Goal: Use online tool/utility: Utilize a website feature to perform a specific function

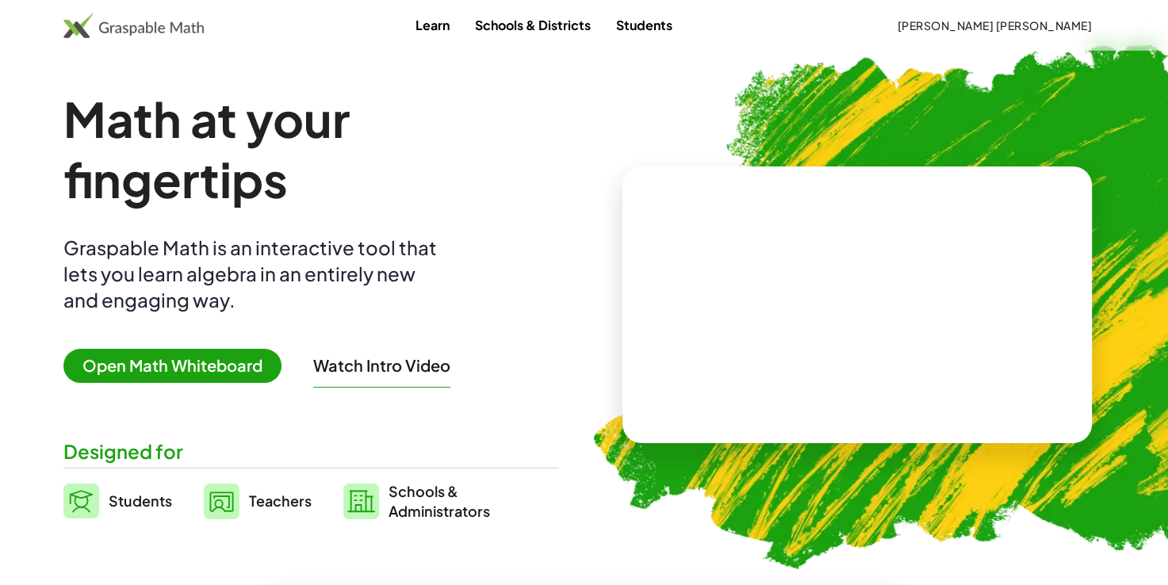
click at [172, 368] on span "Open Math Whiteboard" at bounding box center [172, 366] width 218 height 34
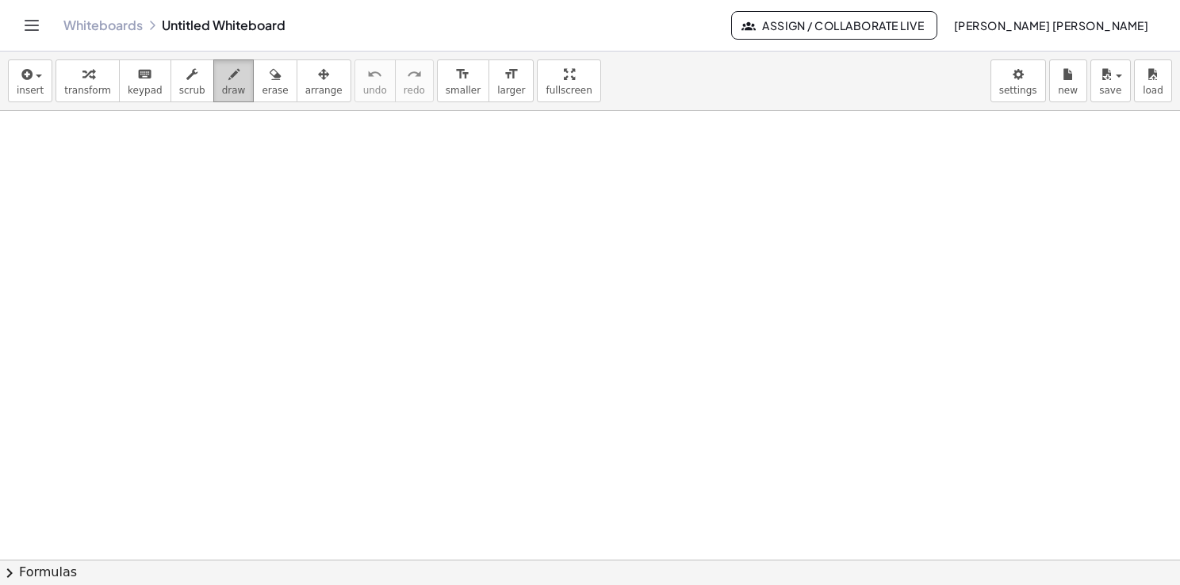
click at [222, 90] on span "draw" at bounding box center [234, 90] width 24 height 11
drag, startPoint x: 74, startPoint y: 159, endPoint x: 75, endPoint y: 196, distance: 37.3
drag, startPoint x: 75, startPoint y: 182, endPoint x: 87, endPoint y: 180, distance: 12.0
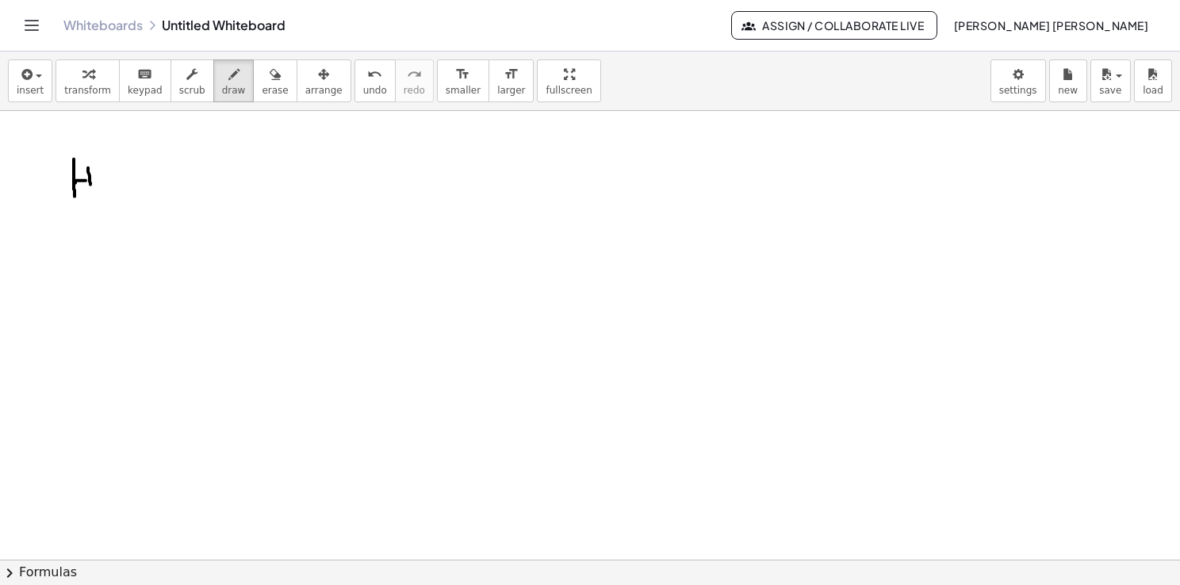
drag, startPoint x: 88, startPoint y: 167, endPoint x: 93, endPoint y: 198, distance: 31.3
drag, startPoint x: 107, startPoint y: 172, endPoint x: 128, endPoint y: 164, distance: 22.8
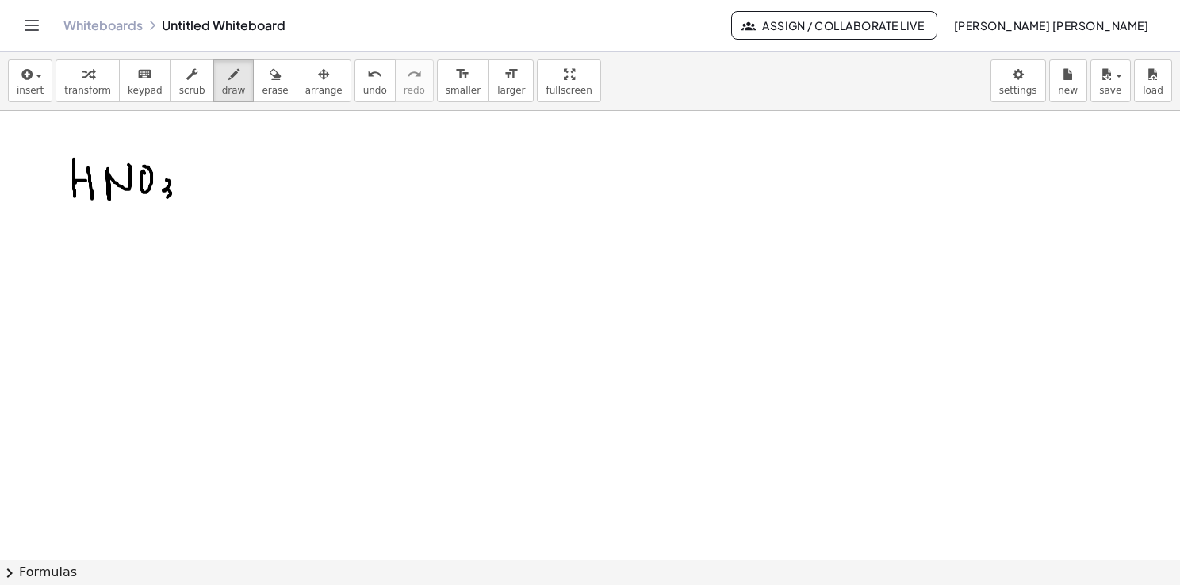
drag, startPoint x: 167, startPoint y: 180, endPoint x: 163, endPoint y: 199, distance: 19.6
drag, startPoint x: 86, startPoint y: 236, endPoint x: 79, endPoint y: 263, distance: 27.7
drag, startPoint x: 80, startPoint y: 253, endPoint x: 92, endPoint y: 252, distance: 11.9
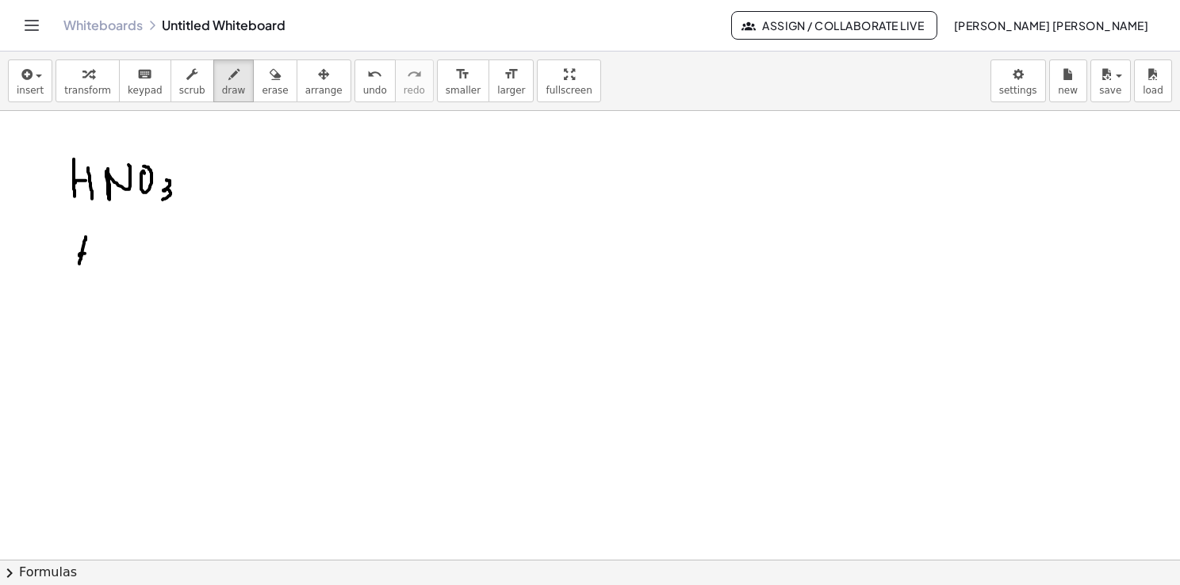
drag, startPoint x: 94, startPoint y: 241, endPoint x: 93, endPoint y: 268, distance: 27.0
drag, startPoint x: 98, startPoint y: 258, endPoint x: 108, endPoint y: 271, distance: 15.9
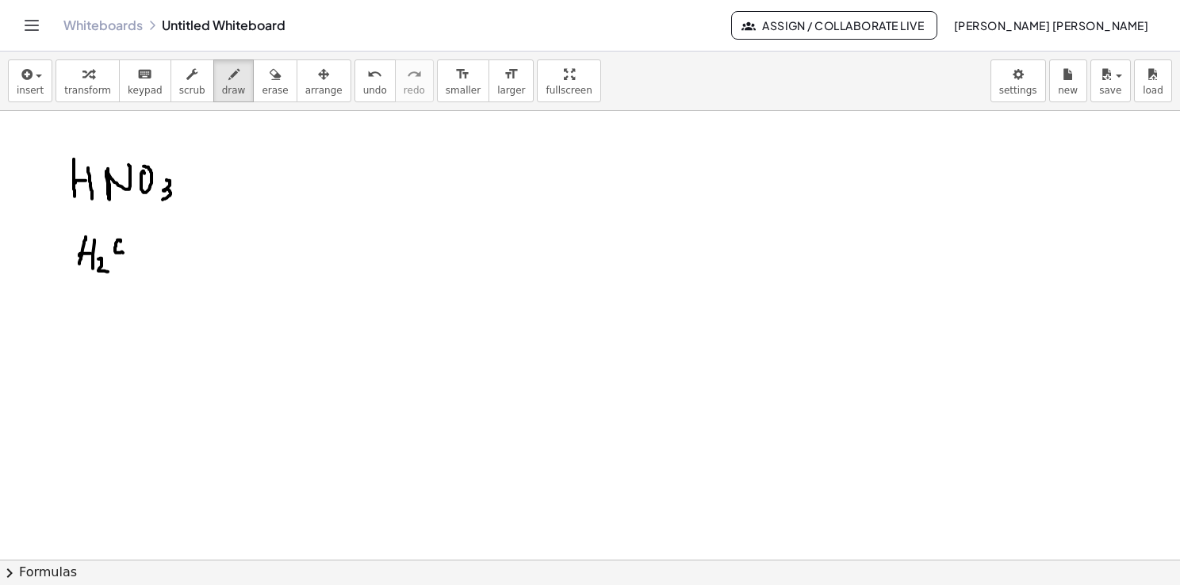
drag, startPoint x: 119, startPoint y: 239, endPoint x: 121, endPoint y: 262, distance: 23.1
drag, startPoint x: 153, startPoint y: 247, endPoint x: 159, endPoint y: 255, distance: 10.2
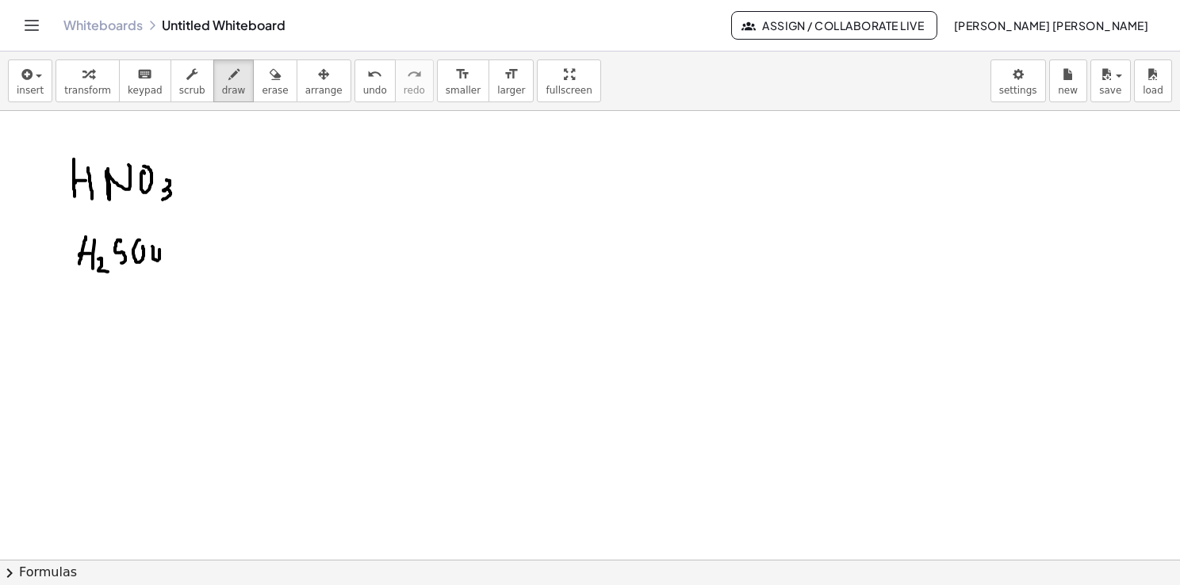
drag, startPoint x: 159, startPoint y: 249, endPoint x: 159, endPoint y: 278, distance: 28.5
drag, startPoint x: 91, startPoint y: 310, endPoint x: 92, endPoint y: 339, distance: 29.3
drag, startPoint x: 95, startPoint y: 328, endPoint x: 105, endPoint y: 326, distance: 9.8
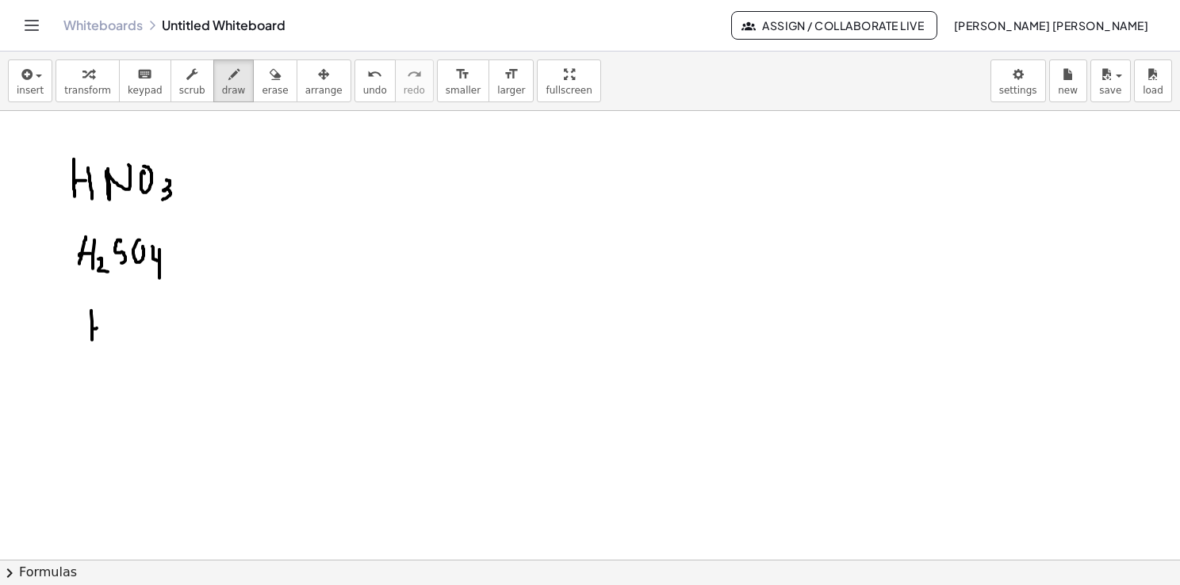
drag, startPoint x: 102, startPoint y: 315, endPoint x: 103, endPoint y: 341, distance: 26.2
drag, startPoint x: 57, startPoint y: 312, endPoint x: 57, endPoint y: 333, distance: 20.6
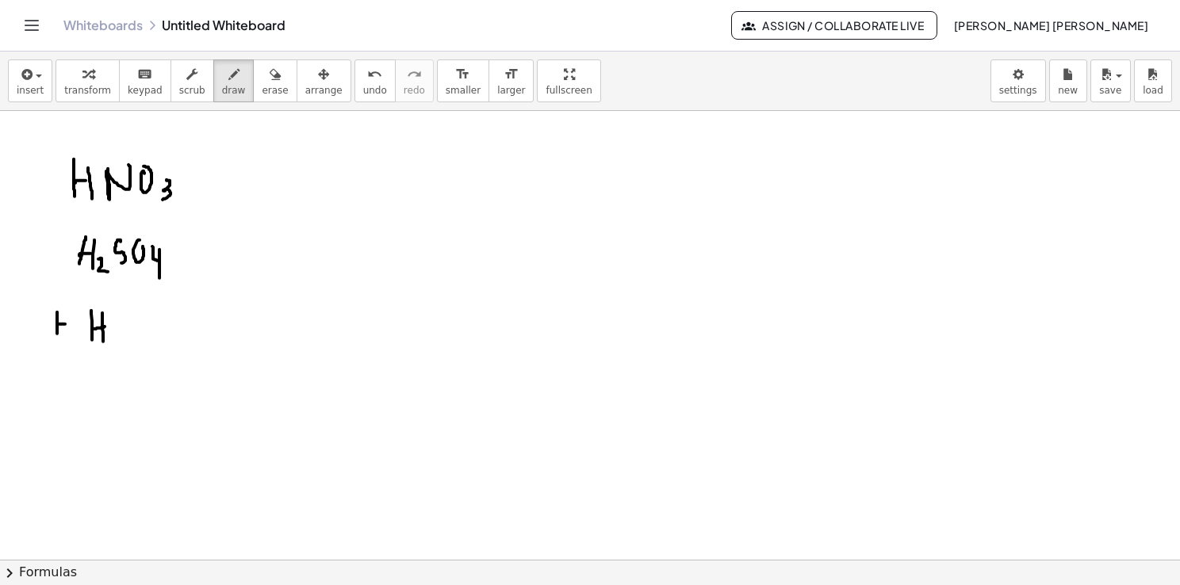
drag, startPoint x: 65, startPoint y: 309, endPoint x: 65, endPoint y: 335, distance: 25.4
click at [262, 71] on div "button" at bounding box center [275, 73] width 26 height 19
drag, startPoint x: 103, startPoint y: 335, endPoint x: 54, endPoint y: 327, distance: 49.8
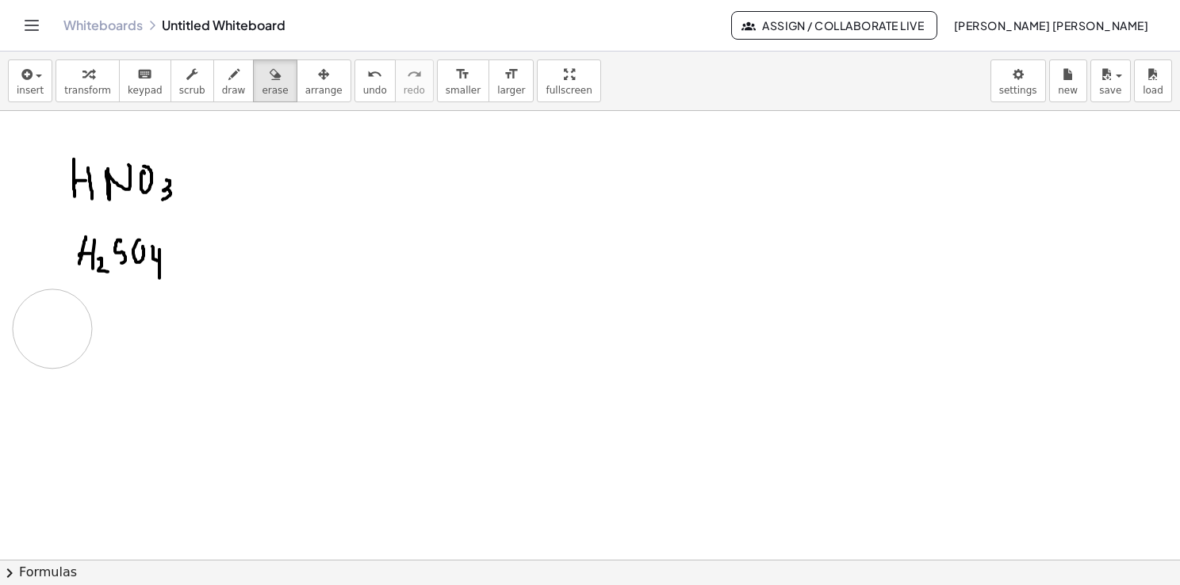
click at [223, 91] on button "draw" at bounding box center [233, 80] width 41 height 43
drag, startPoint x: 78, startPoint y: 320, endPoint x: 78, endPoint y: 347, distance: 27.8
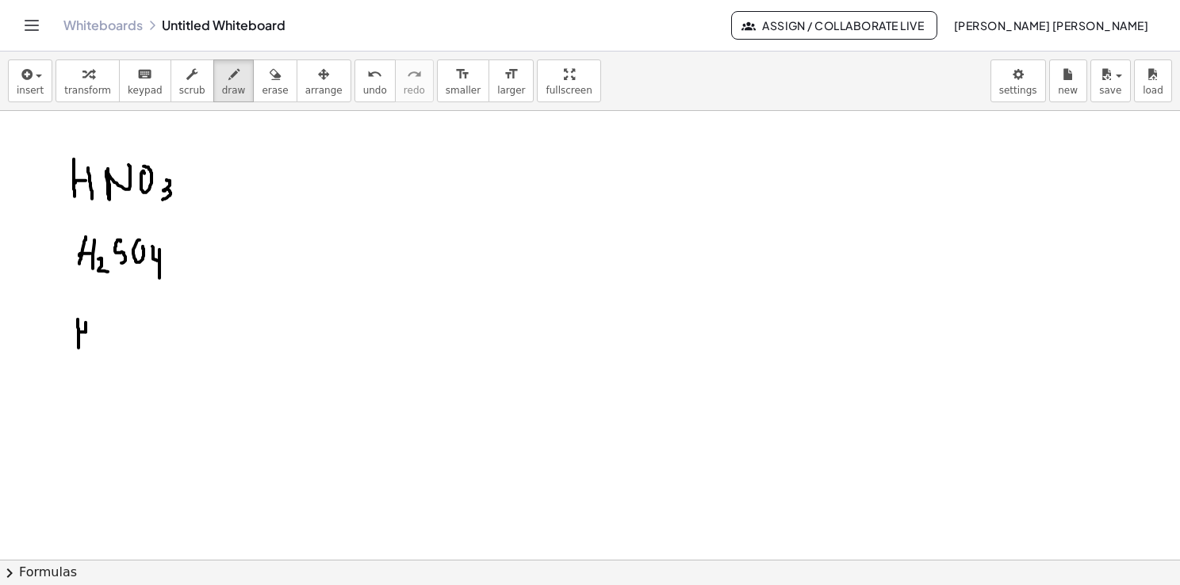
drag, startPoint x: 86, startPoint y: 322, endPoint x: 86, endPoint y: 343, distance: 21.4
drag, startPoint x: 105, startPoint y: 321, endPoint x: 105, endPoint y: 343, distance: 21.4
drag, startPoint x: 113, startPoint y: 324, endPoint x: 116, endPoint y: 358, distance: 34.2
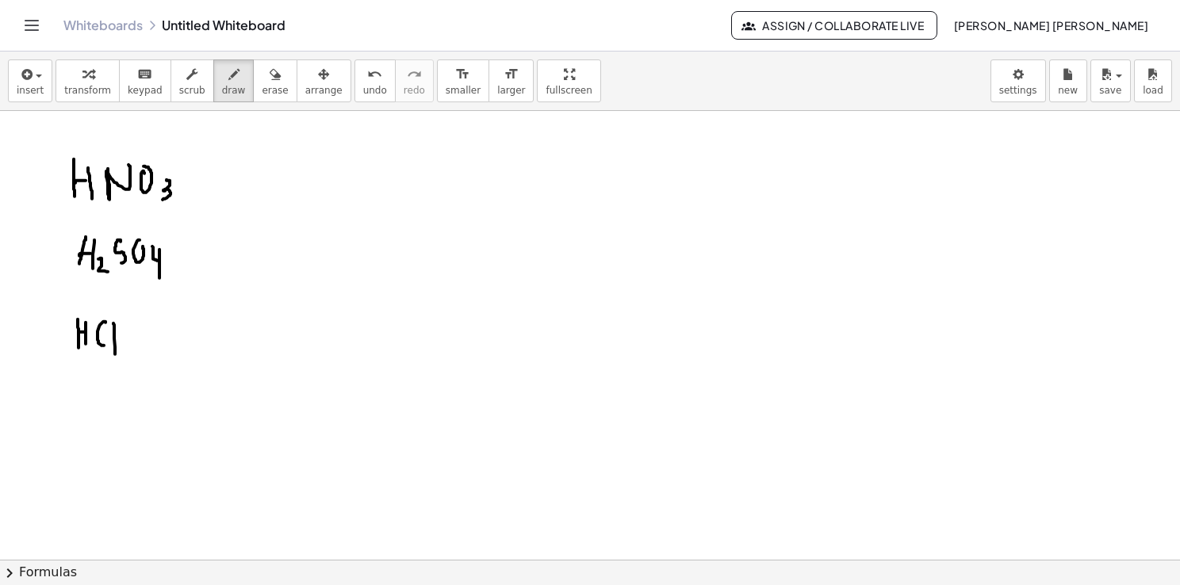
drag, startPoint x: 86, startPoint y: 421, endPoint x: 86, endPoint y: 445, distance: 23.8
drag, startPoint x: 86, startPoint y: 435, endPoint x: 92, endPoint y: 424, distance: 12.1
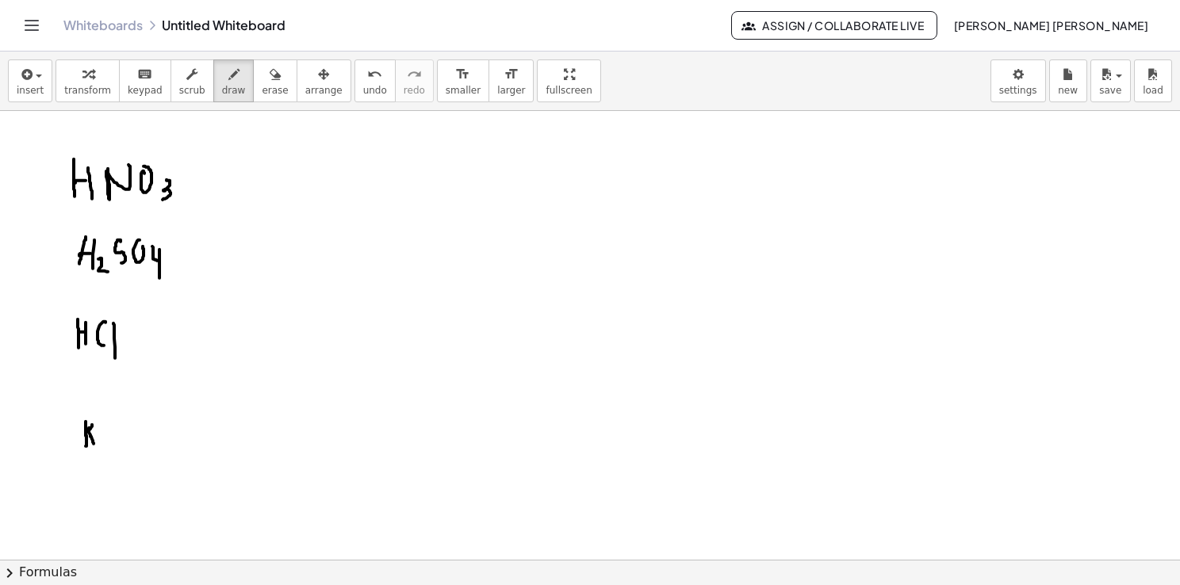
drag, startPoint x: 90, startPoint y: 427, endPoint x: 95, endPoint y: 446, distance: 19.1
drag, startPoint x: 102, startPoint y: 433, endPoint x: 109, endPoint y: 445, distance: 13.9
drag, startPoint x: 117, startPoint y: 417, endPoint x: 134, endPoint y: 437, distance: 25.9
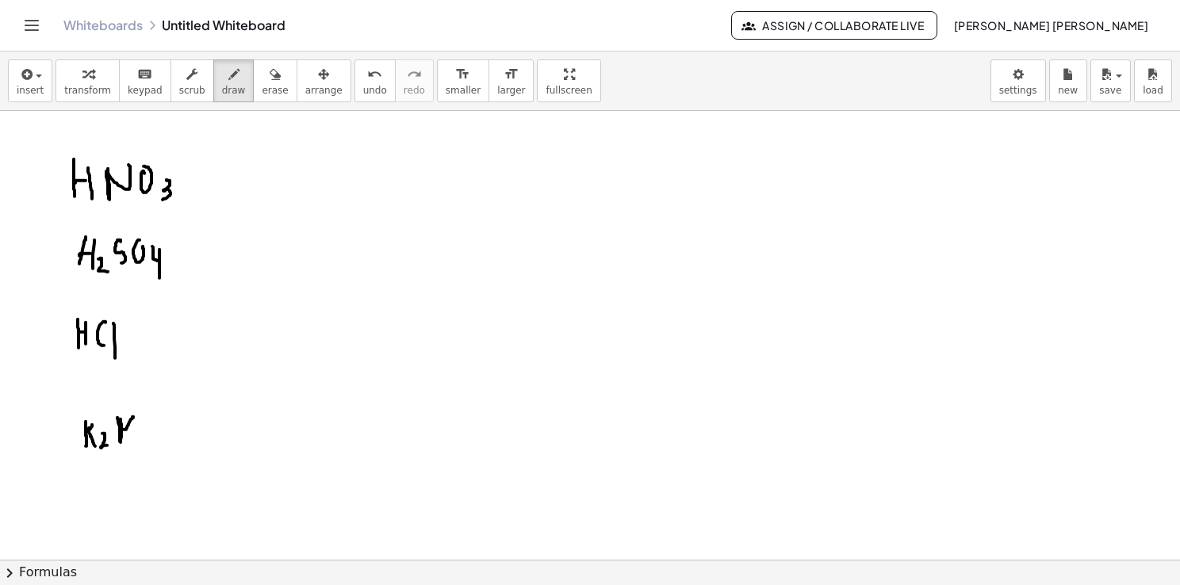
drag, startPoint x: 138, startPoint y: 432, endPoint x: 148, endPoint y: 442, distance: 14.6
drag, startPoint x: 174, startPoint y: 432, endPoint x: 178, endPoint y: 443, distance: 11.5
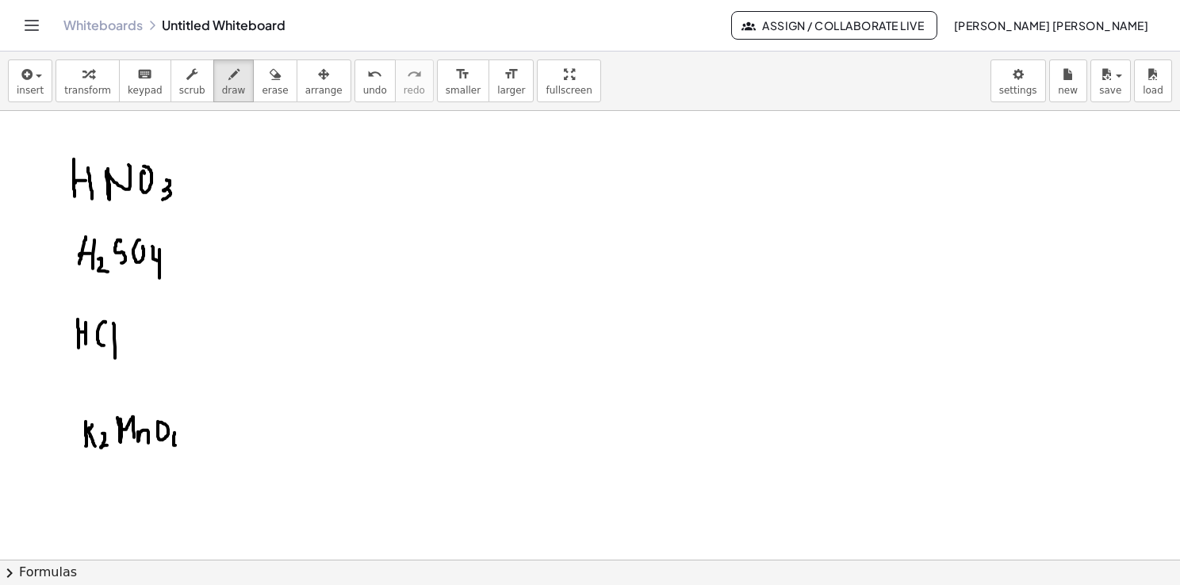
drag, startPoint x: 178, startPoint y: 439, endPoint x: 176, endPoint y: 461, distance: 22.3
click at [40, 88] on button "insert" at bounding box center [30, 80] width 44 height 43
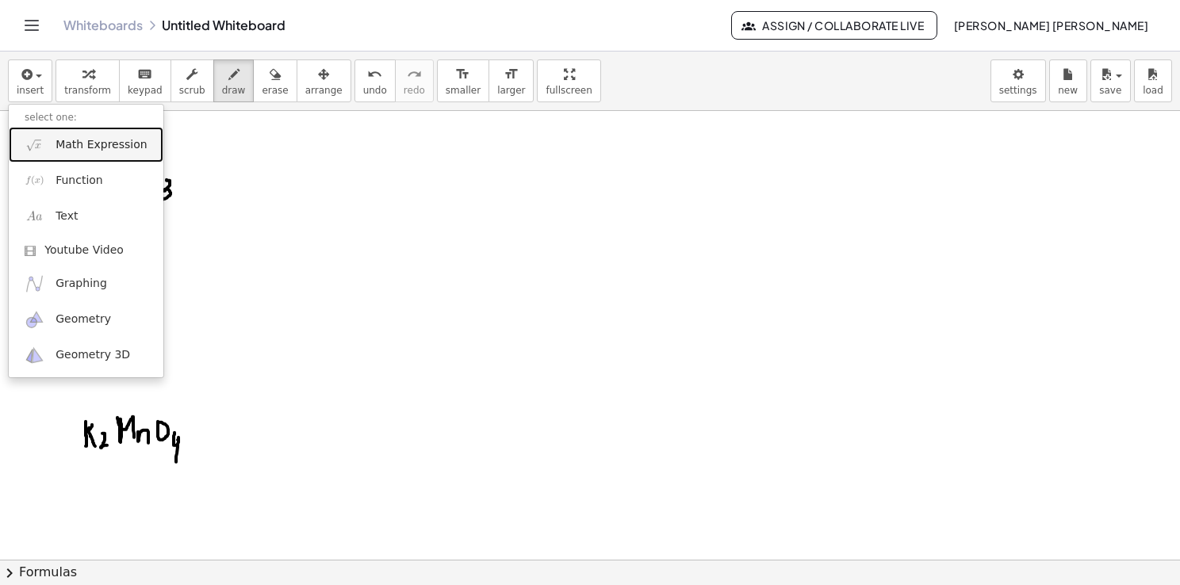
click at [105, 155] on link "Math Expression" at bounding box center [86, 145] width 155 height 36
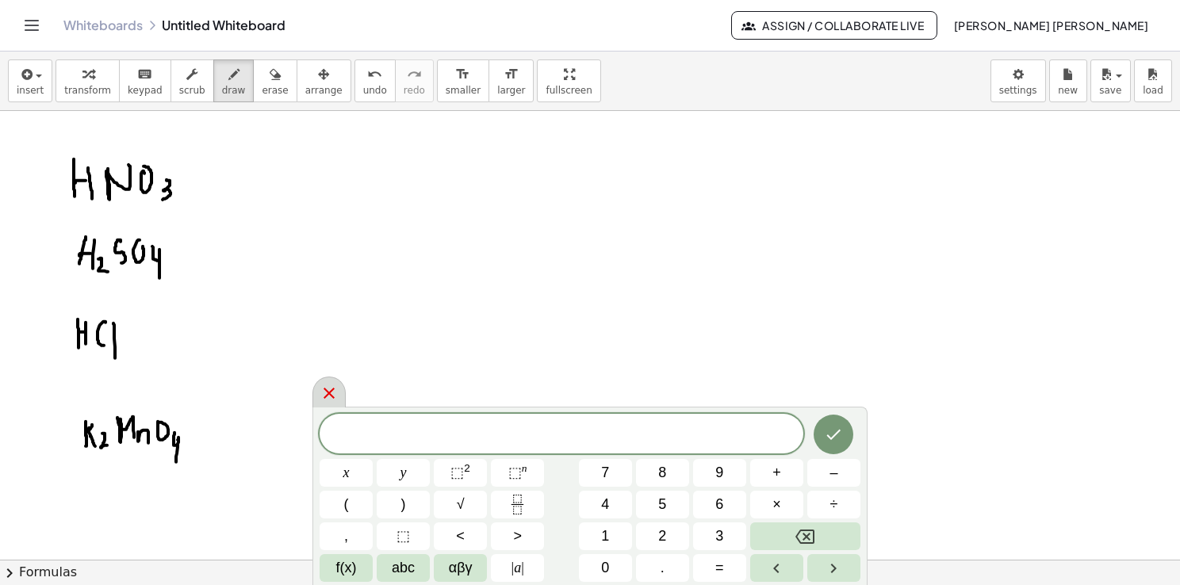
click at [317, 383] on div at bounding box center [328, 392] width 33 height 31
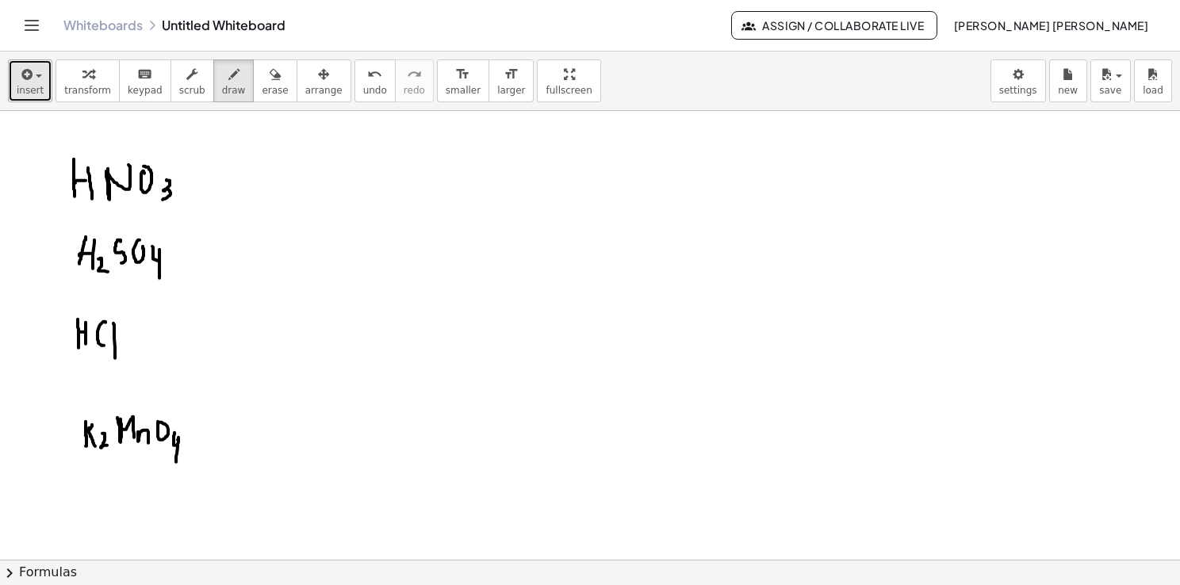
click at [31, 92] on span "insert" at bounding box center [30, 90] width 27 height 11
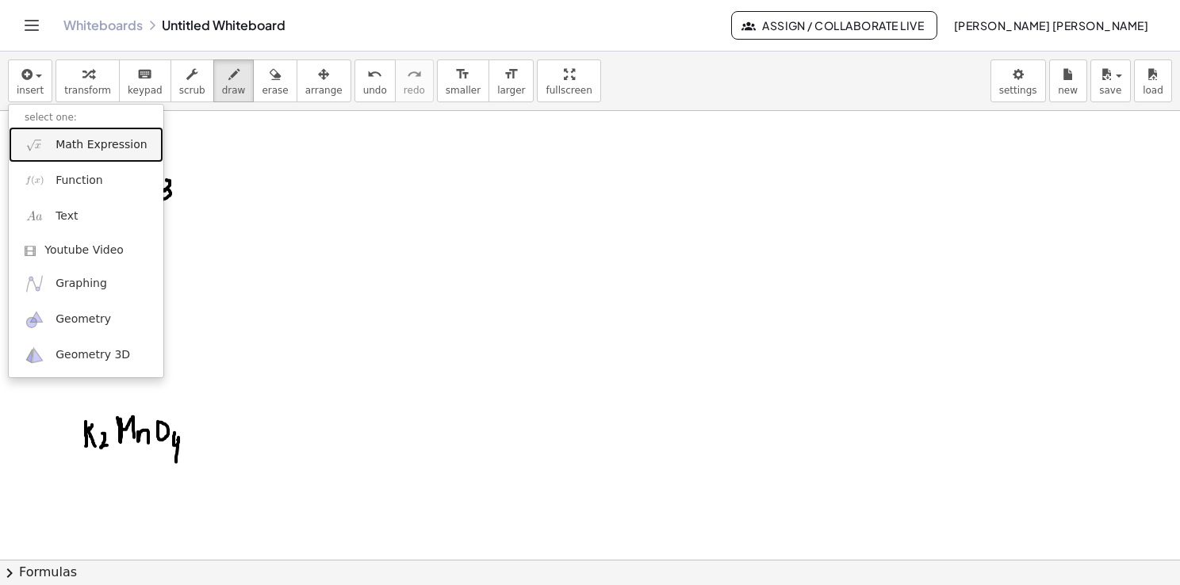
click at [75, 144] on span "Math Expression" at bounding box center [101, 145] width 91 height 16
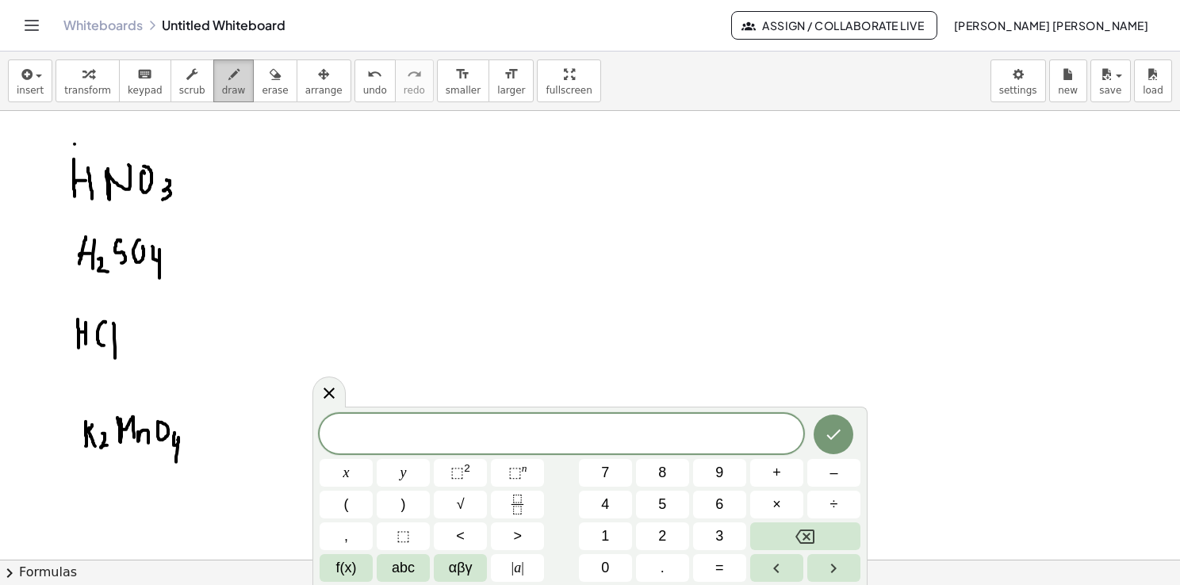
click at [222, 86] on span "draw" at bounding box center [234, 90] width 24 height 11
drag, startPoint x: 522, startPoint y: 171, endPoint x: 519, endPoint y: 211, distance: 39.8
drag, startPoint x: 538, startPoint y: 176, endPoint x: 547, endPoint y: 218, distance: 43.1
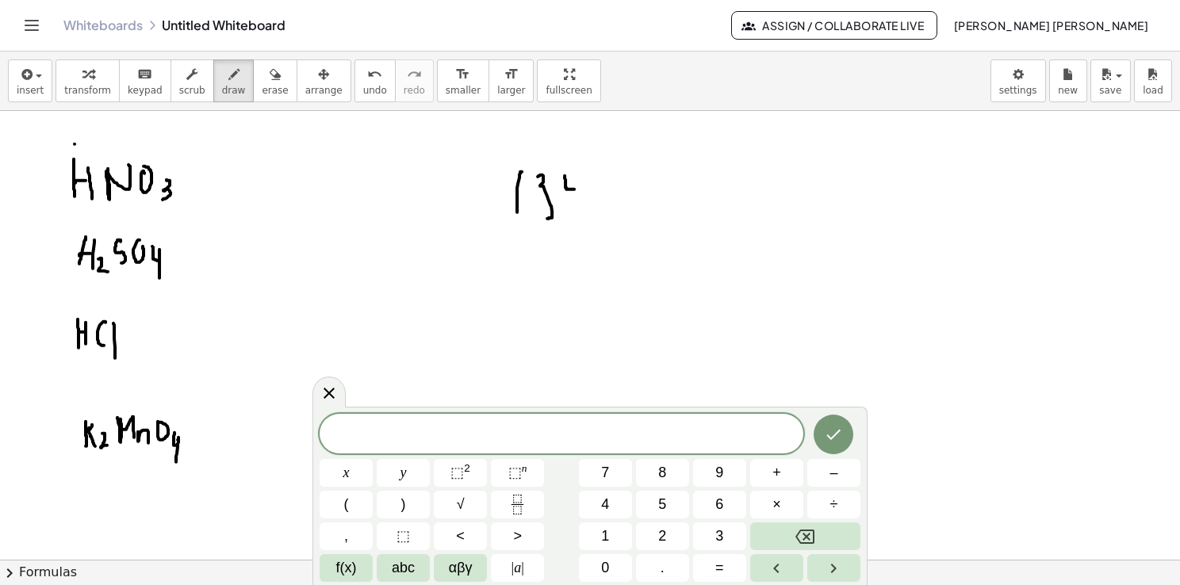
drag, startPoint x: 565, startPoint y: 175, endPoint x: 576, endPoint y: 186, distance: 15.7
drag, startPoint x: 576, startPoint y: 181, endPoint x: 580, endPoint y: 205, distance: 24.8
drag, startPoint x: 606, startPoint y: 170, endPoint x: 606, endPoint y: 200, distance: 29.3
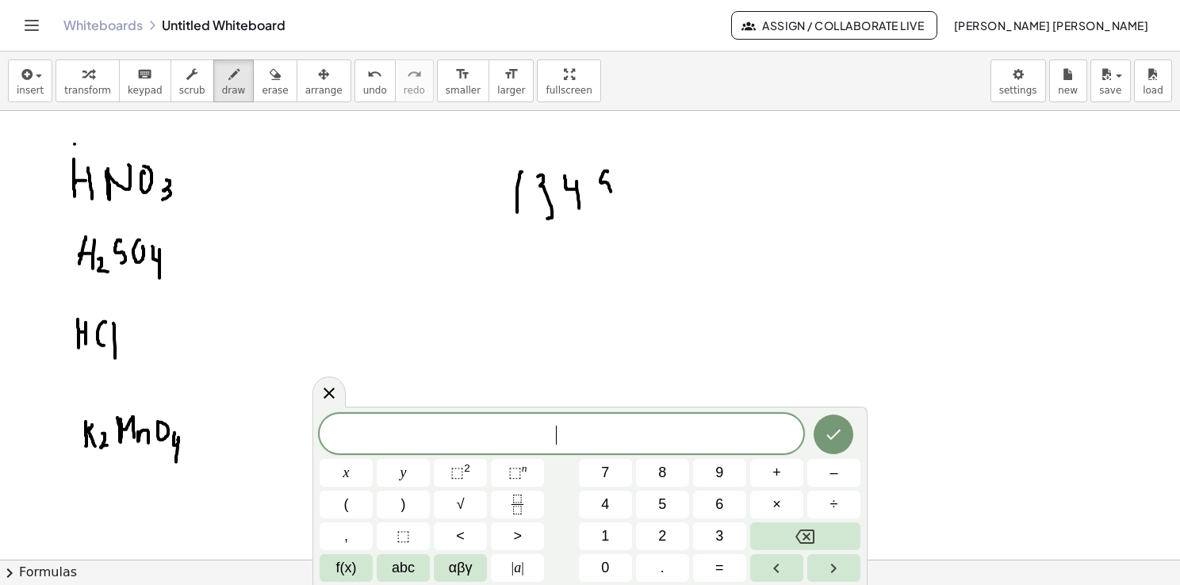
drag, startPoint x: 574, startPoint y: 220, endPoint x: 580, endPoint y: 239, distance: 19.1
drag, startPoint x: 572, startPoint y: 234, endPoint x: 582, endPoint y: 224, distance: 14.0
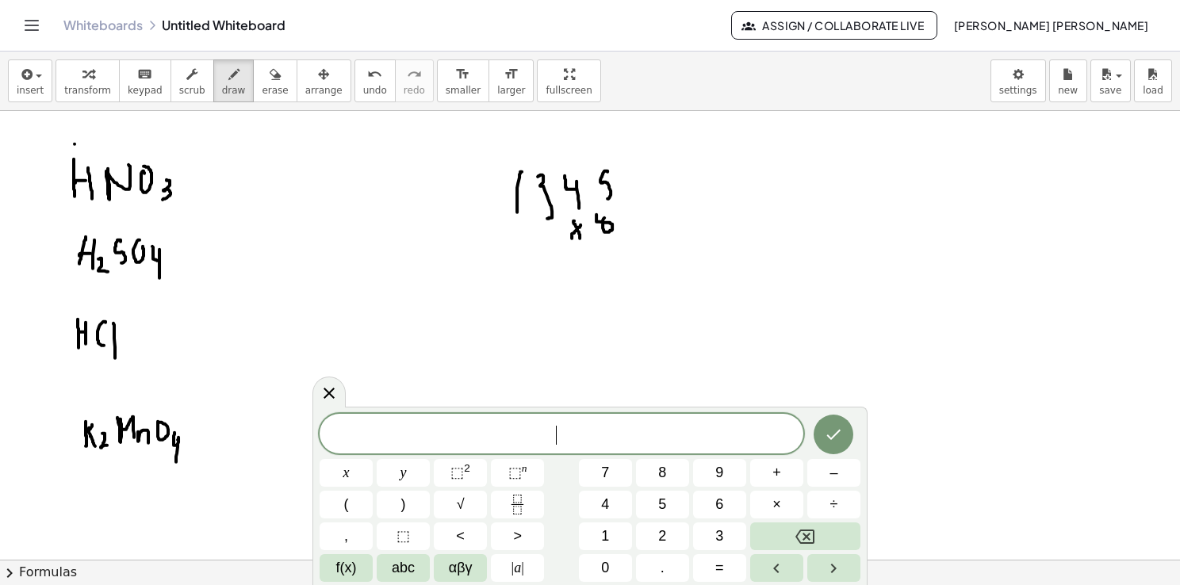
drag, startPoint x: 501, startPoint y: 251, endPoint x: 672, endPoint y: 253, distance: 171.3
click at [34, 74] on div "button" at bounding box center [30, 73] width 27 height 19
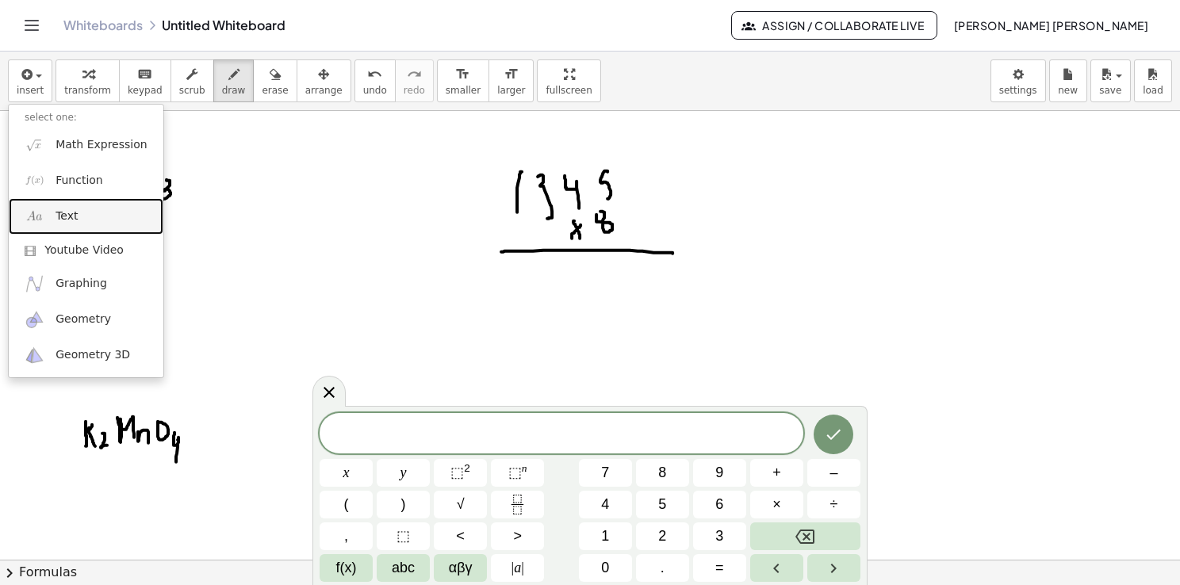
click at [95, 219] on link "Text" at bounding box center [86, 216] width 155 height 36
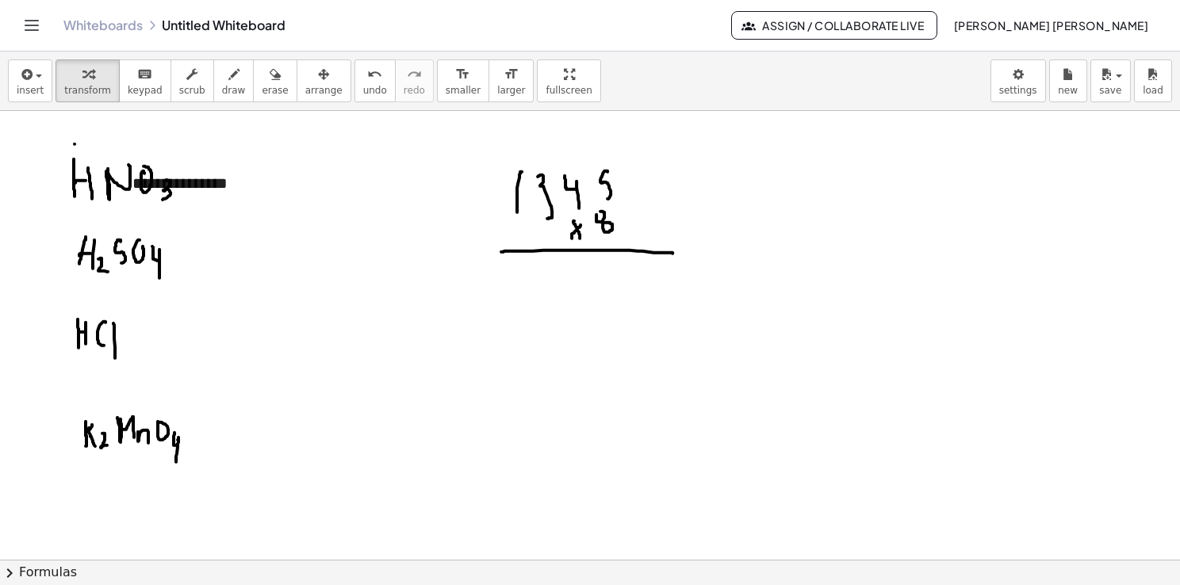
click at [282, 205] on div "**********" at bounding box center [236, 183] width 238 height 55
click at [132, 153] on div "- +" at bounding box center [232, 153] width 238 height 27
click at [132, 152] on div "- +" at bounding box center [232, 153] width 238 height 27
click at [169, 186] on div "**********" at bounding box center [236, 183] width 238 height 55
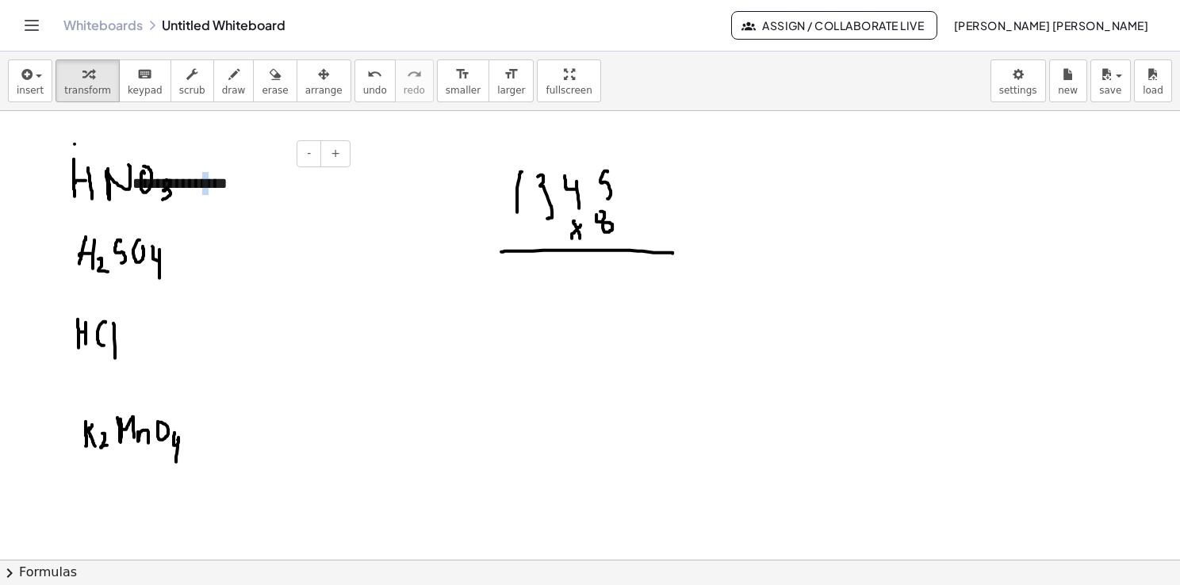
click at [202, 205] on div "**********" at bounding box center [236, 183] width 238 height 55
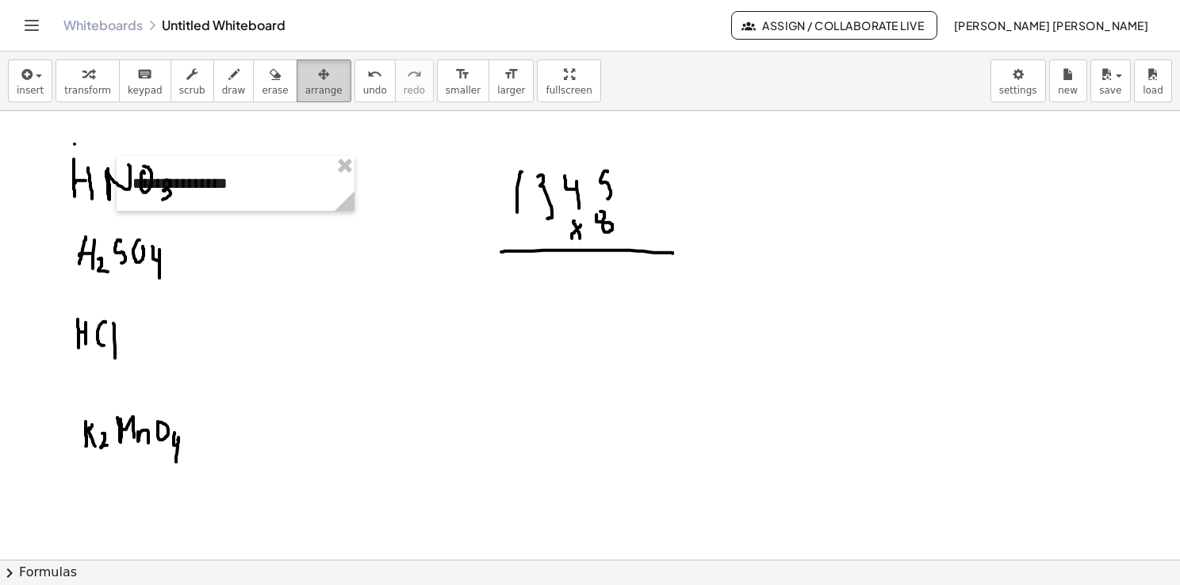
click at [313, 79] on button "arrange" at bounding box center [324, 80] width 55 height 43
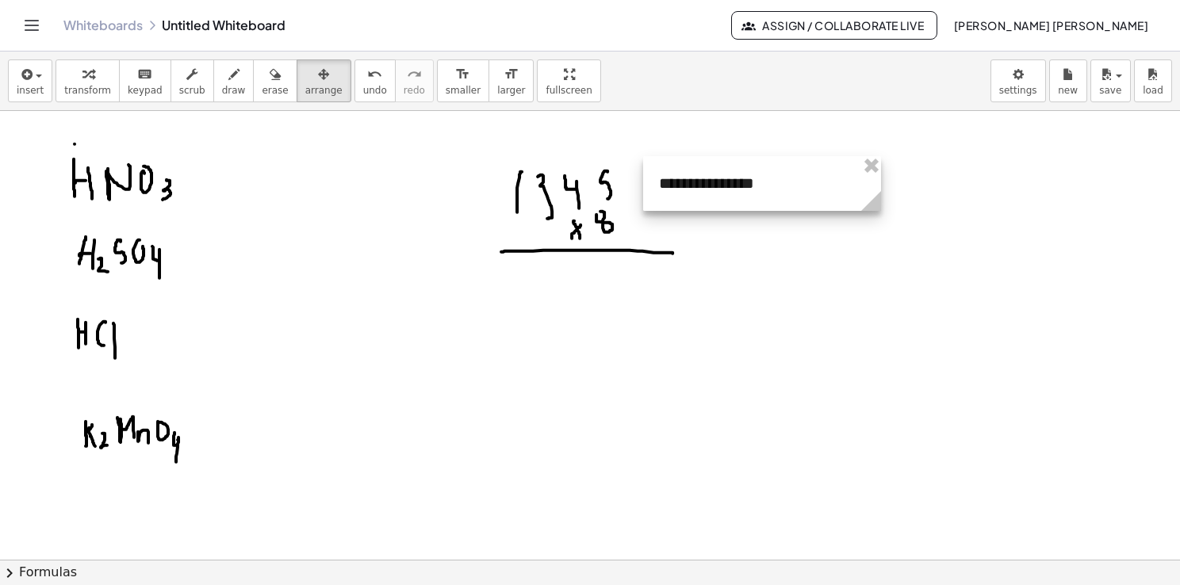
drag, startPoint x: 270, startPoint y: 170, endPoint x: 796, endPoint y: 172, distance: 525.7
click at [796, 171] on div at bounding box center [762, 183] width 238 height 55
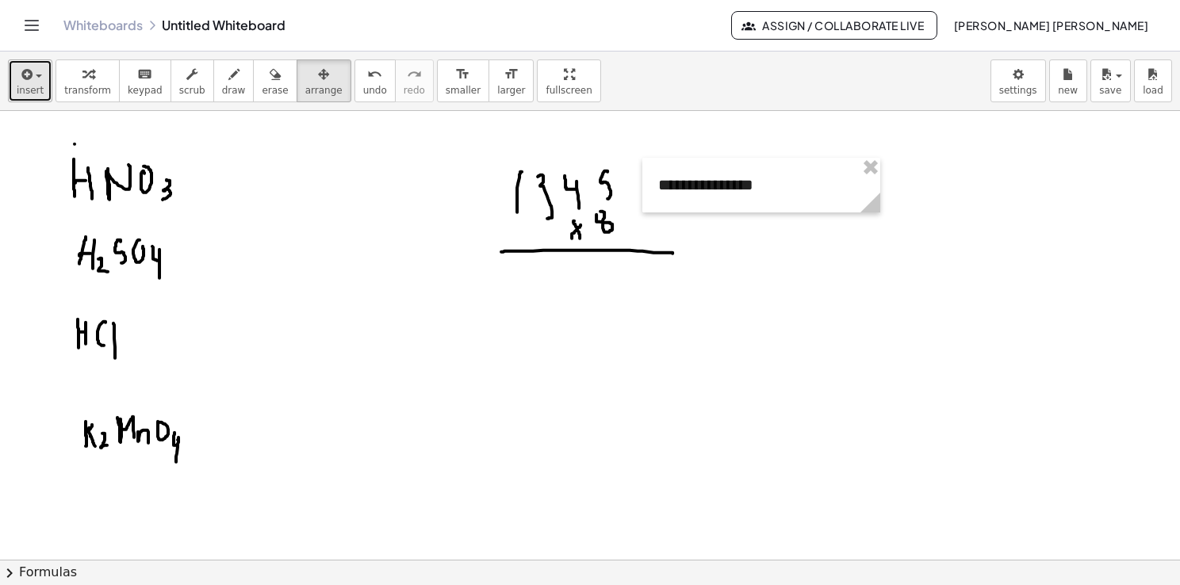
click at [18, 81] on icon "button" at bounding box center [25, 74] width 14 height 19
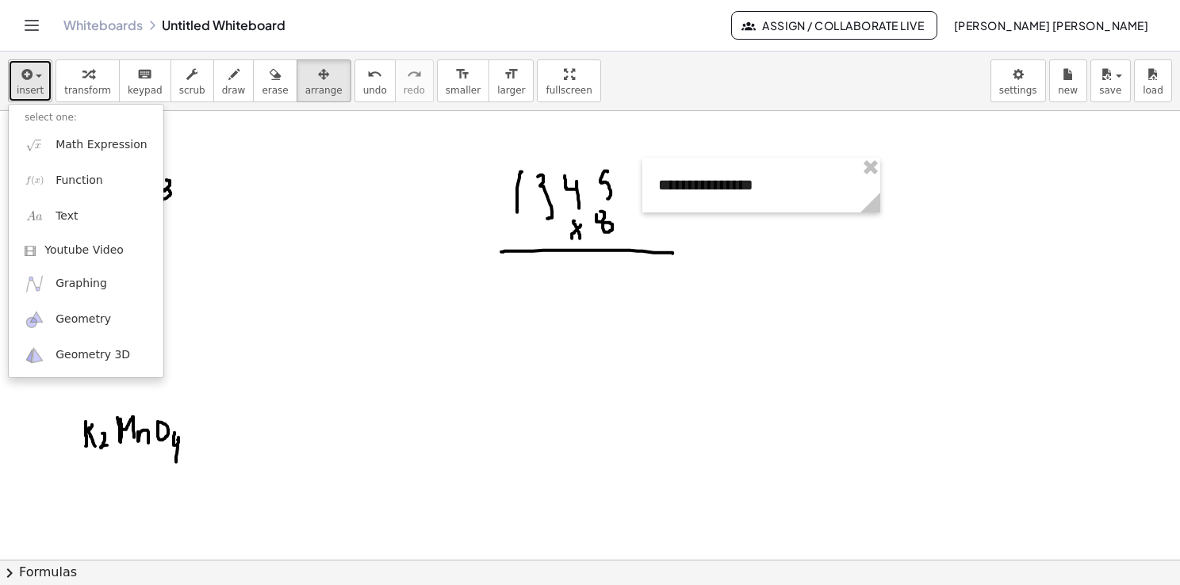
click at [40, 85] on button "insert" at bounding box center [30, 80] width 44 height 43
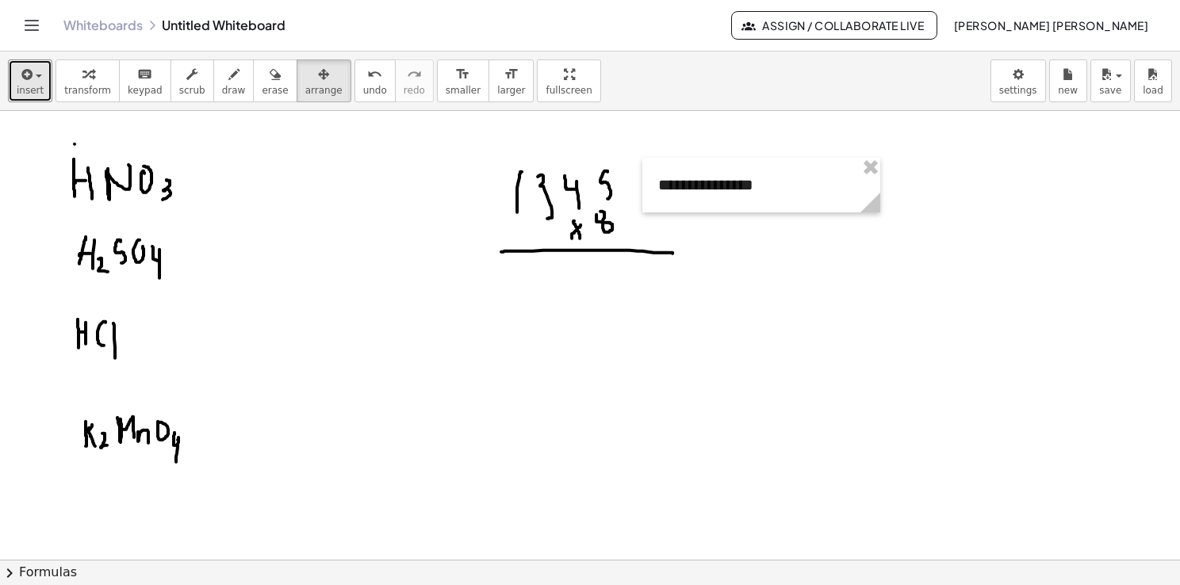
click at [213, 84] on button "draw" at bounding box center [233, 80] width 41 height 43
click at [39, 90] on button "insert" at bounding box center [30, 80] width 44 height 43
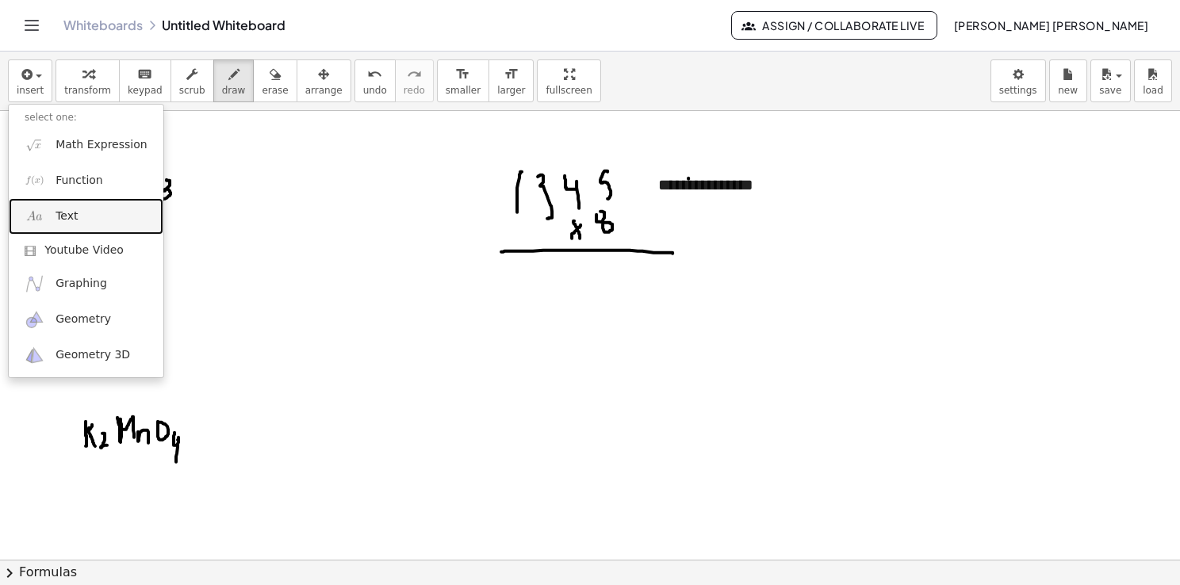
click at [65, 199] on link "Text" at bounding box center [86, 216] width 155 height 36
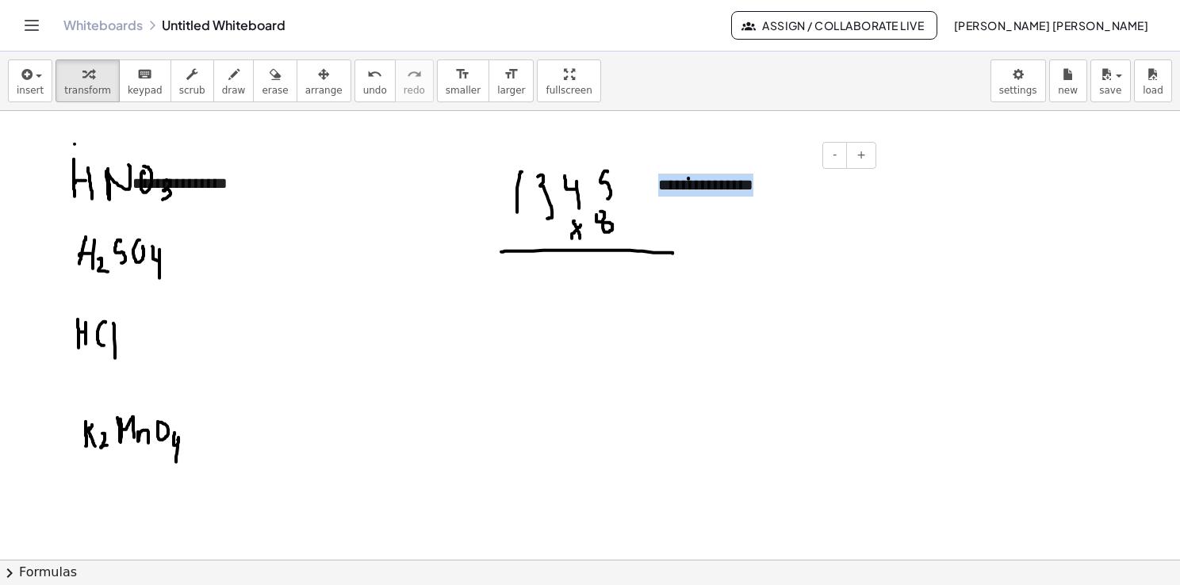
drag, startPoint x: 756, startPoint y: 188, endPoint x: 651, endPoint y: 179, distance: 105.0
click at [651, 179] on div "**********" at bounding box center [761, 185] width 238 height 55
click at [213, 91] on button "draw" at bounding box center [233, 80] width 41 height 43
drag, startPoint x: 674, startPoint y: 215, endPoint x: 691, endPoint y: 222, distance: 18.8
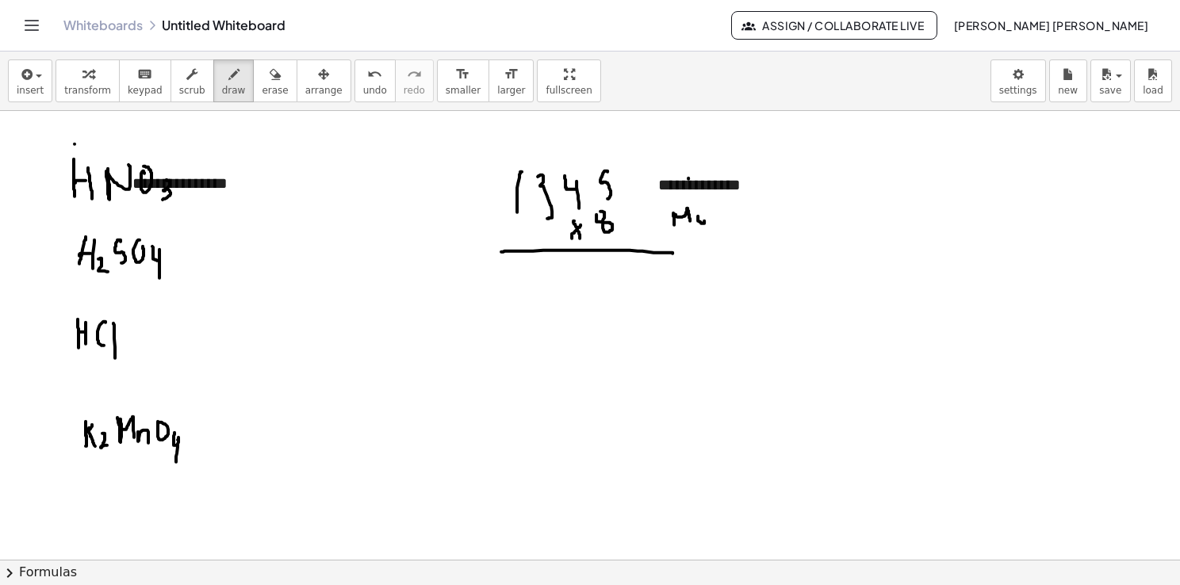
drag, startPoint x: 716, startPoint y: 209, endPoint x: 717, endPoint y: 223, distance: 13.5
drag, startPoint x: 725, startPoint y: 209, endPoint x: 725, endPoint y: 218, distance: 8.7
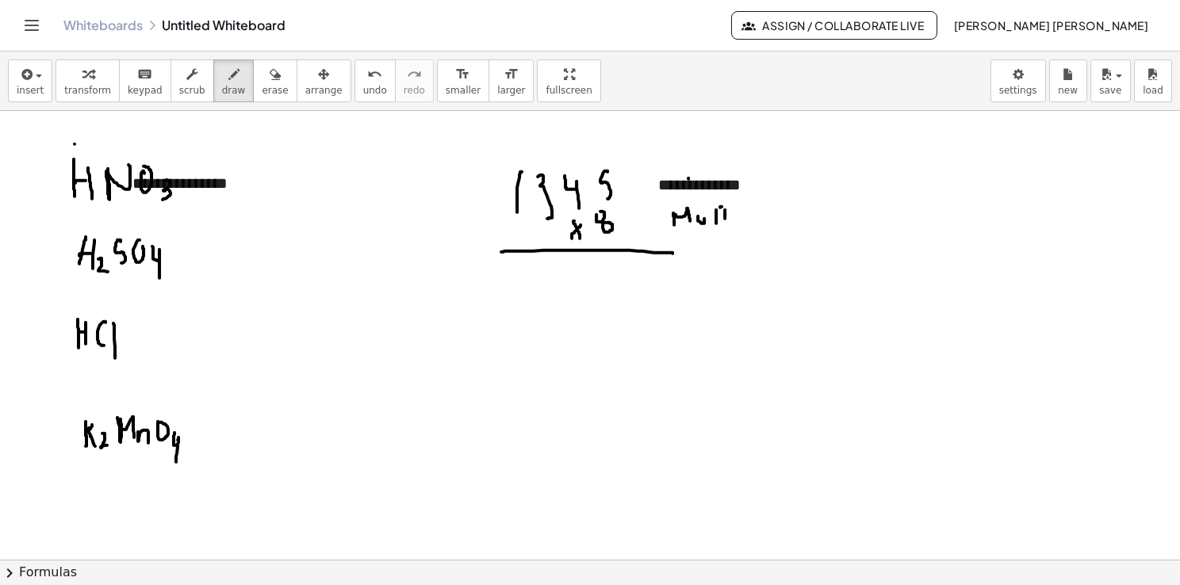
drag, startPoint x: 737, startPoint y: 210, endPoint x: 737, endPoint y: 223, distance: 12.7
drag, startPoint x: 753, startPoint y: 216, endPoint x: 753, endPoint y: 207, distance: 9.5
